Goal: Task Accomplishment & Management: Complete application form

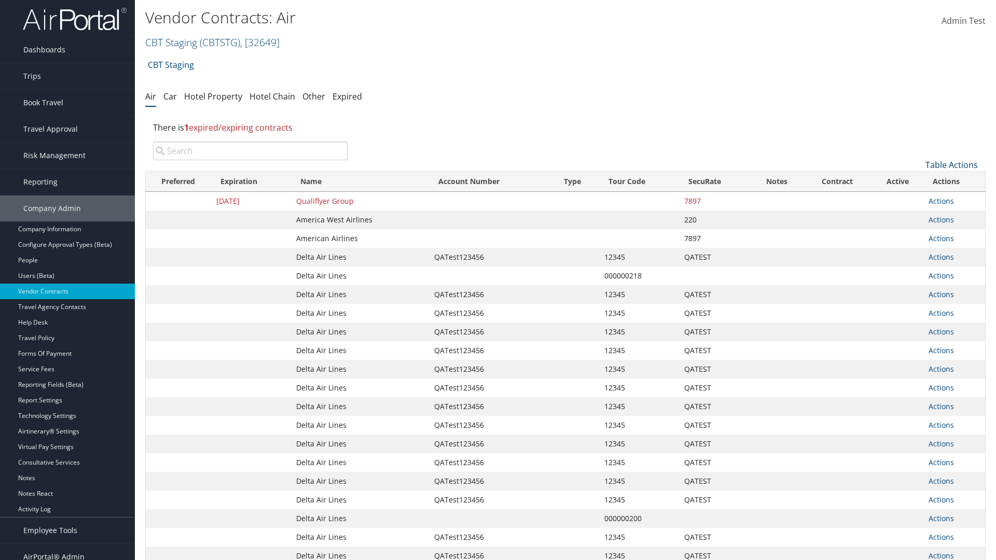
click at [951, 165] on link "Table Actions" at bounding box center [951, 164] width 52 height 11
click at [916, 181] on link "Create New Contract" at bounding box center [916, 181] width 136 height 18
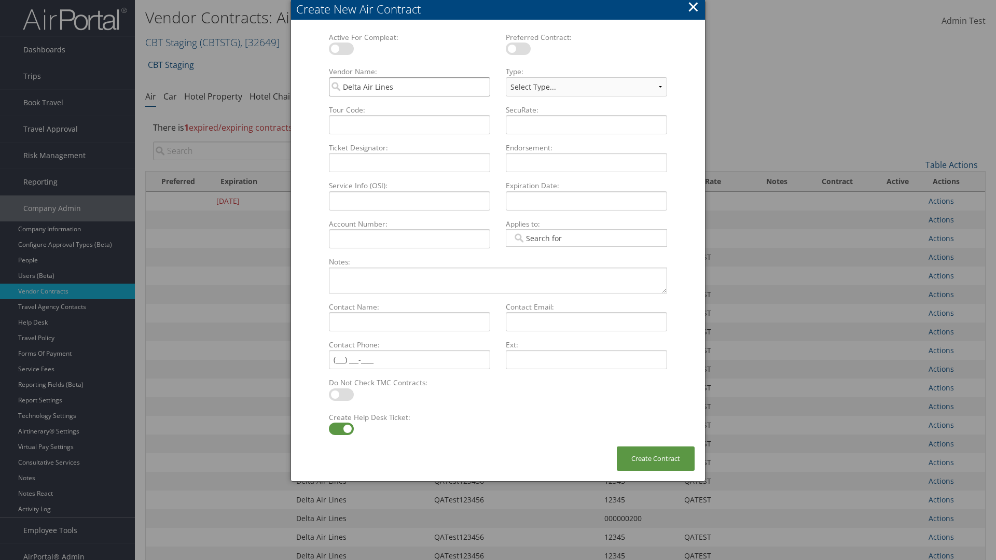
type input "Delta Air Lines"
select select "[object Object]"
type input "QATest123456"
type input "12345"
type input "QATEST"
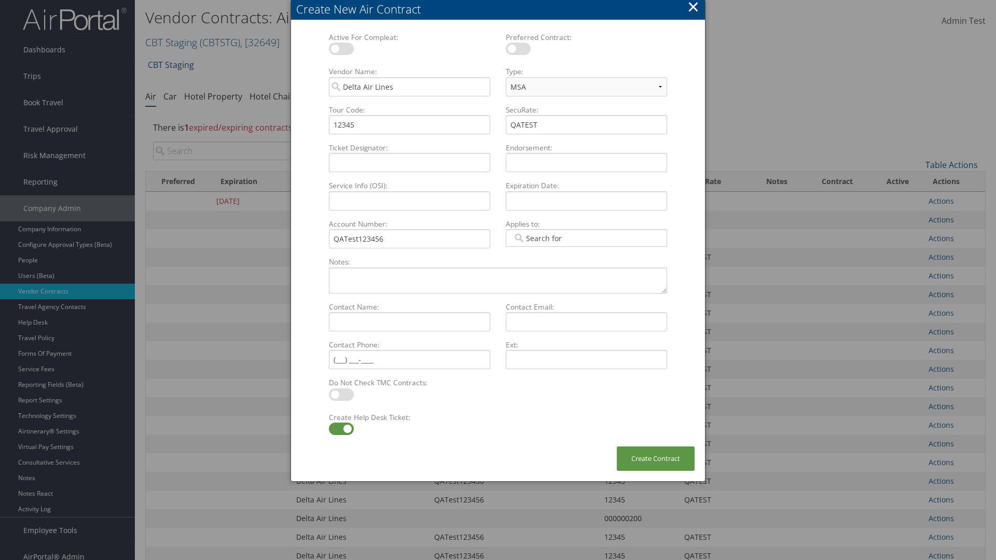
click at [341, 429] on label at bounding box center [341, 429] width 25 height 12
click at [341, 429] on input "checkbox" at bounding box center [337, 430] width 7 height 7
checkbox input "false"
type textarea "QA Testing"
click at [656, 458] on button "Create Contract" at bounding box center [656, 459] width 78 height 24
